Goal: Task Accomplishment & Management: Complete application form

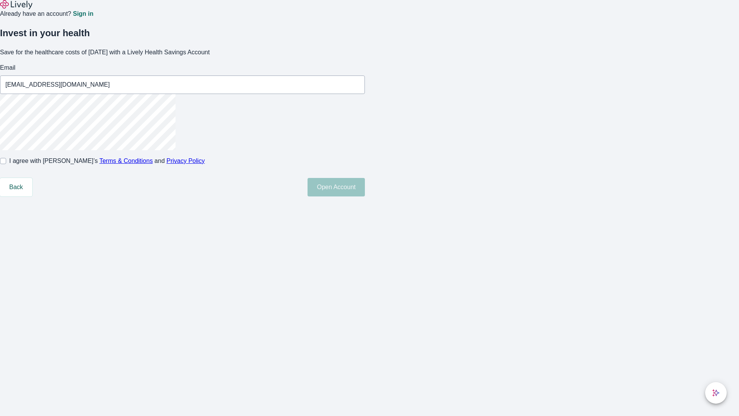
click at [6, 164] on input "I agree with Lively’s Terms & Conditions and Privacy Policy" at bounding box center [3, 161] width 6 height 6
checkbox input "true"
click at [365, 196] on button "Open Account" at bounding box center [336, 187] width 57 height 18
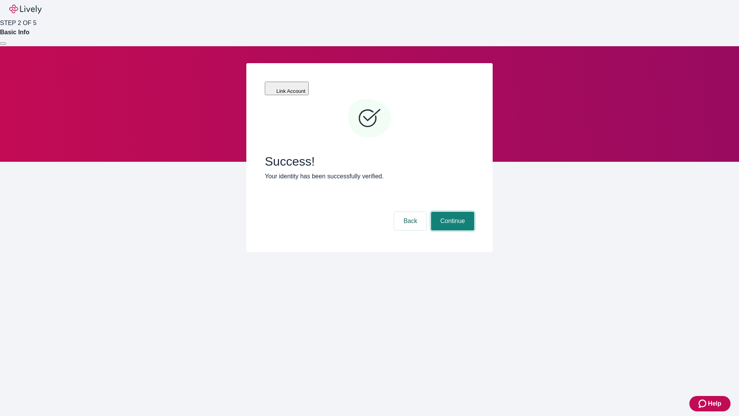
click at [451, 212] on button "Continue" at bounding box center [452, 221] width 43 height 18
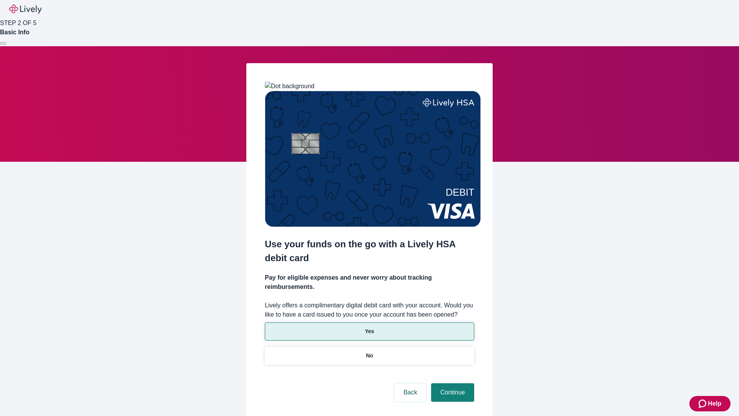
click at [369, 327] on p "Yes" at bounding box center [369, 331] width 9 height 8
click at [451, 383] on button "Continue" at bounding box center [452, 392] width 43 height 18
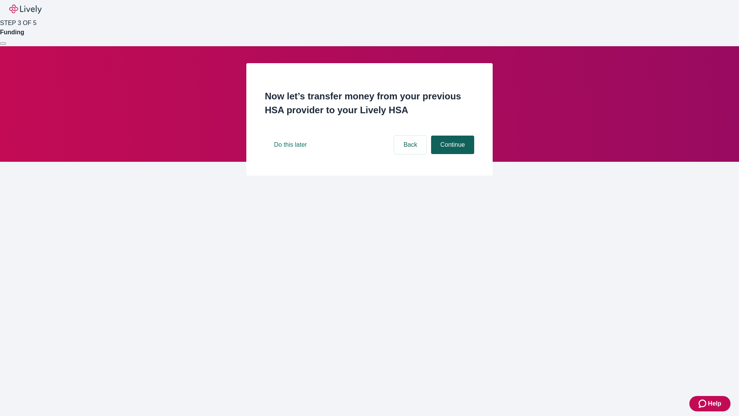
click at [451, 154] on button "Continue" at bounding box center [452, 144] width 43 height 18
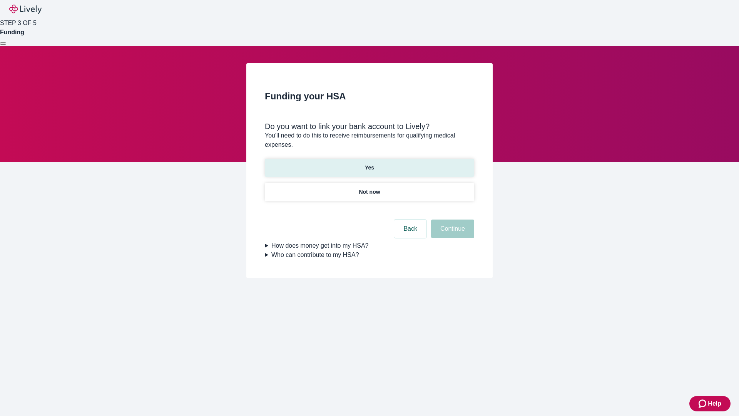
click at [369, 164] on p "Yes" at bounding box center [369, 168] width 9 height 8
click at [451, 219] on button "Continue" at bounding box center [452, 228] width 43 height 18
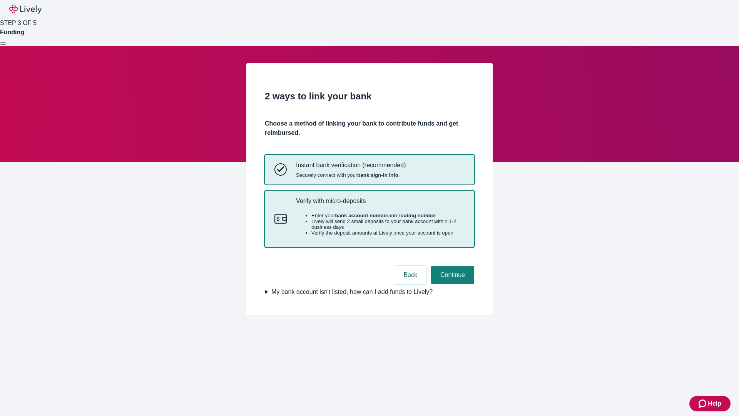
click at [380, 204] on p "Verify with micro-deposits" at bounding box center [380, 200] width 169 height 7
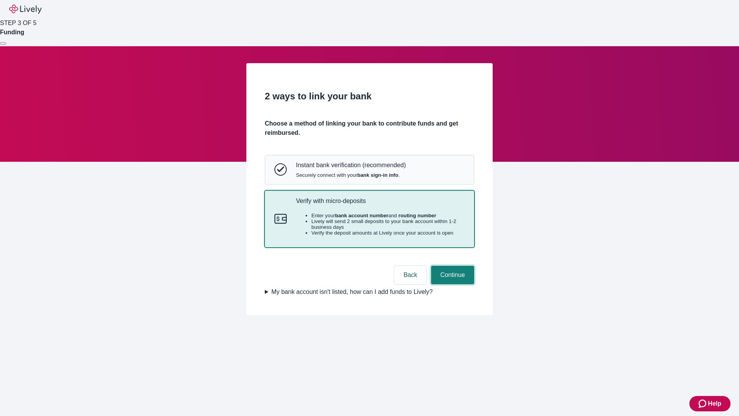
click at [451, 284] on button "Continue" at bounding box center [452, 275] width 43 height 18
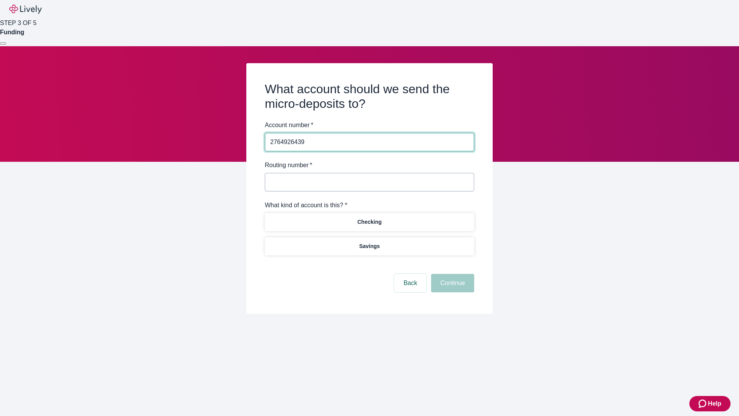
type input "2764926439"
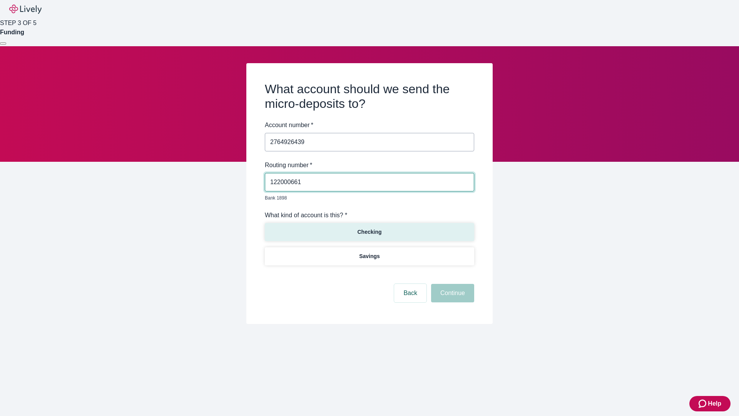
type input "122000661"
click at [369, 228] on p "Checking" at bounding box center [369, 232] width 24 height 8
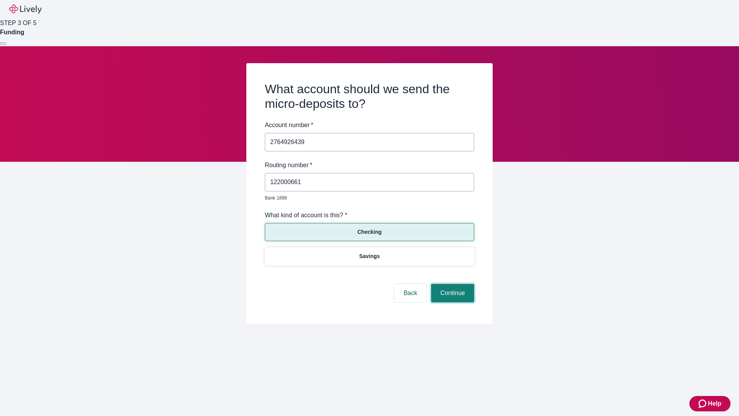
click at [451, 284] on button "Continue" at bounding box center [452, 293] width 43 height 18
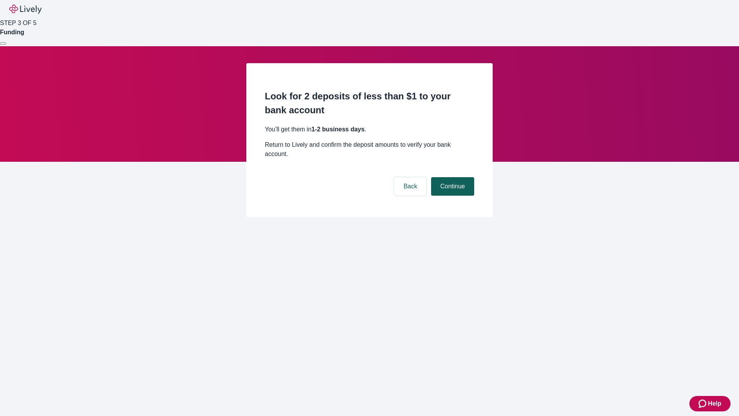
click at [451, 177] on button "Continue" at bounding box center [452, 186] width 43 height 18
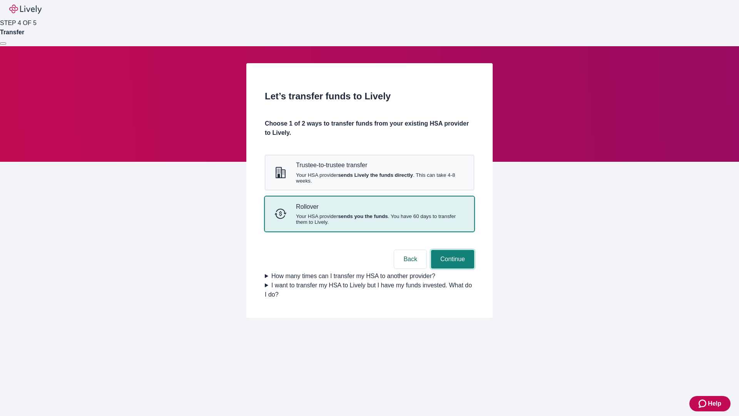
click at [451, 268] on button "Continue" at bounding box center [452, 259] width 43 height 18
